Goal: Obtain resource: Download file/media

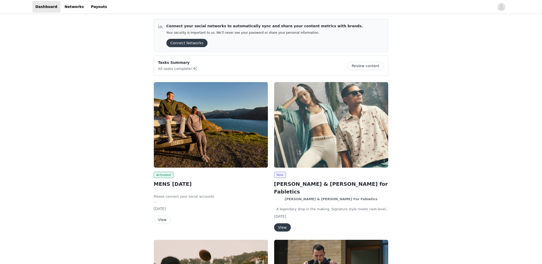
click at [222, 148] on img at bounding box center [211, 125] width 114 height 86
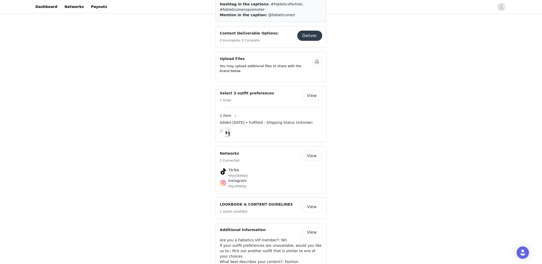
scroll to position [171, 0]
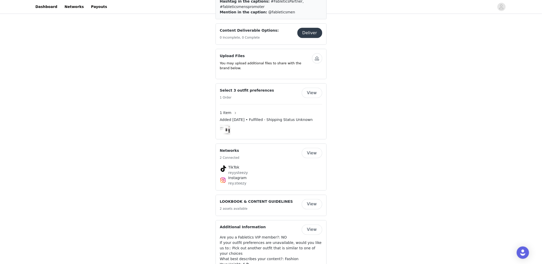
click at [226, 110] on span "1 Item" at bounding box center [226, 112] width 12 height 5
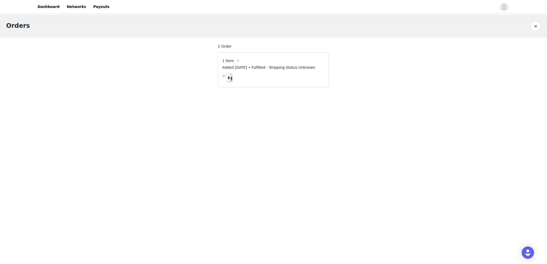
click at [230, 60] on span "1 Item" at bounding box center [228, 60] width 12 height 5
click at [237, 59] on button "button" at bounding box center [238, 61] width 8 height 8
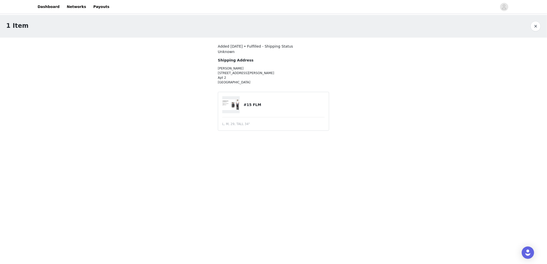
drag, startPoint x: 228, startPoint y: 107, endPoint x: 231, endPoint y: 107, distance: 3.1
click at [228, 107] on img at bounding box center [231, 104] width 18 height 11
drag, startPoint x: 236, startPoint y: 102, endPoint x: 245, endPoint y: 104, distance: 9.3
click at [237, 102] on img at bounding box center [231, 104] width 18 height 11
click at [254, 105] on h4 "#15 FLM" at bounding box center [284, 104] width 81 height 5
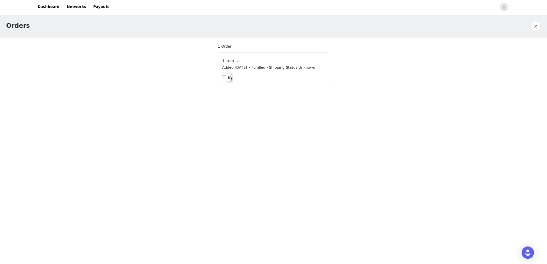
click at [532, 29] on button "button" at bounding box center [535, 26] width 10 height 10
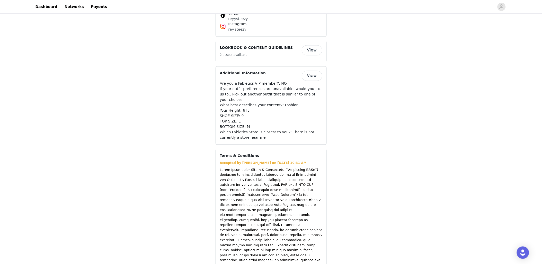
scroll to position [257, 0]
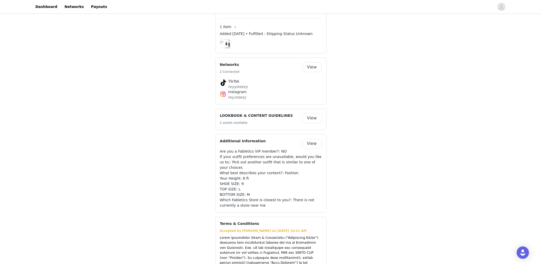
click at [315, 64] on button "View" at bounding box center [312, 67] width 21 height 10
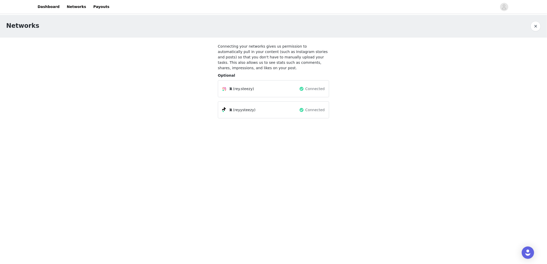
click at [536, 26] on button "button" at bounding box center [535, 26] width 10 height 10
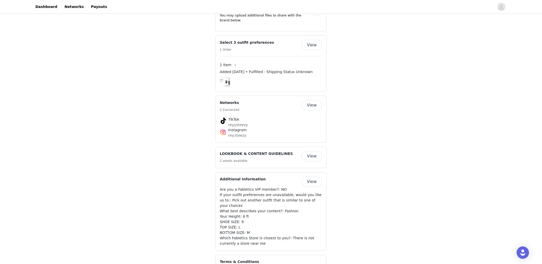
scroll to position [229, 0]
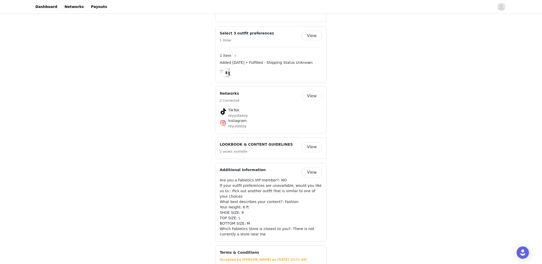
click at [317, 143] on button "View" at bounding box center [312, 147] width 21 height 10
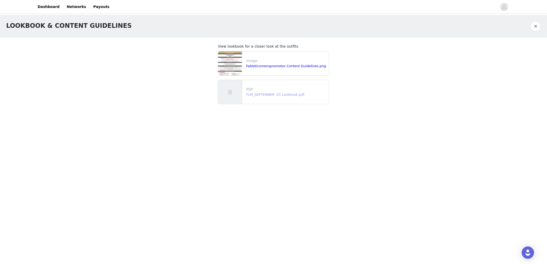
click at [275, 93] on link "FLM_SEPTEMBER '25 Lookbook.pdf" at bounding box center [275, 95] width 58 height 4
click at [537, 26] on button "button" at bounding box center [535, 26] width 10 height 10
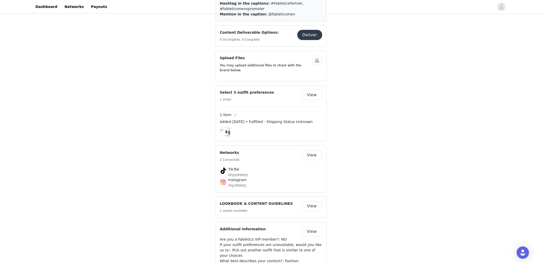
scroll to position [229, 0]
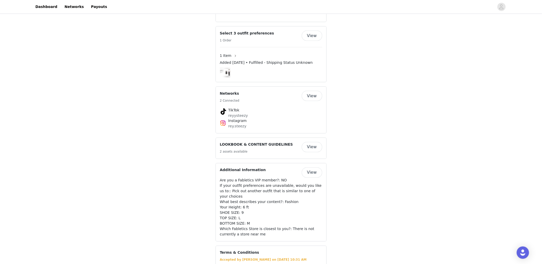
click at [309, 142] on button "View" at bounding box center [312, 147] width 21 height 10
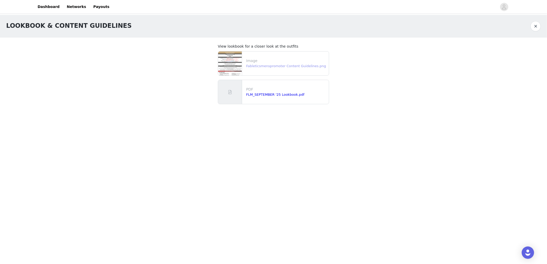
click at [261, 65] on link "Fableticsmenspromoter Content Guidelines.png" at bounding box center [286, 66] width 80 height 4
